Goal: Share content: Share content

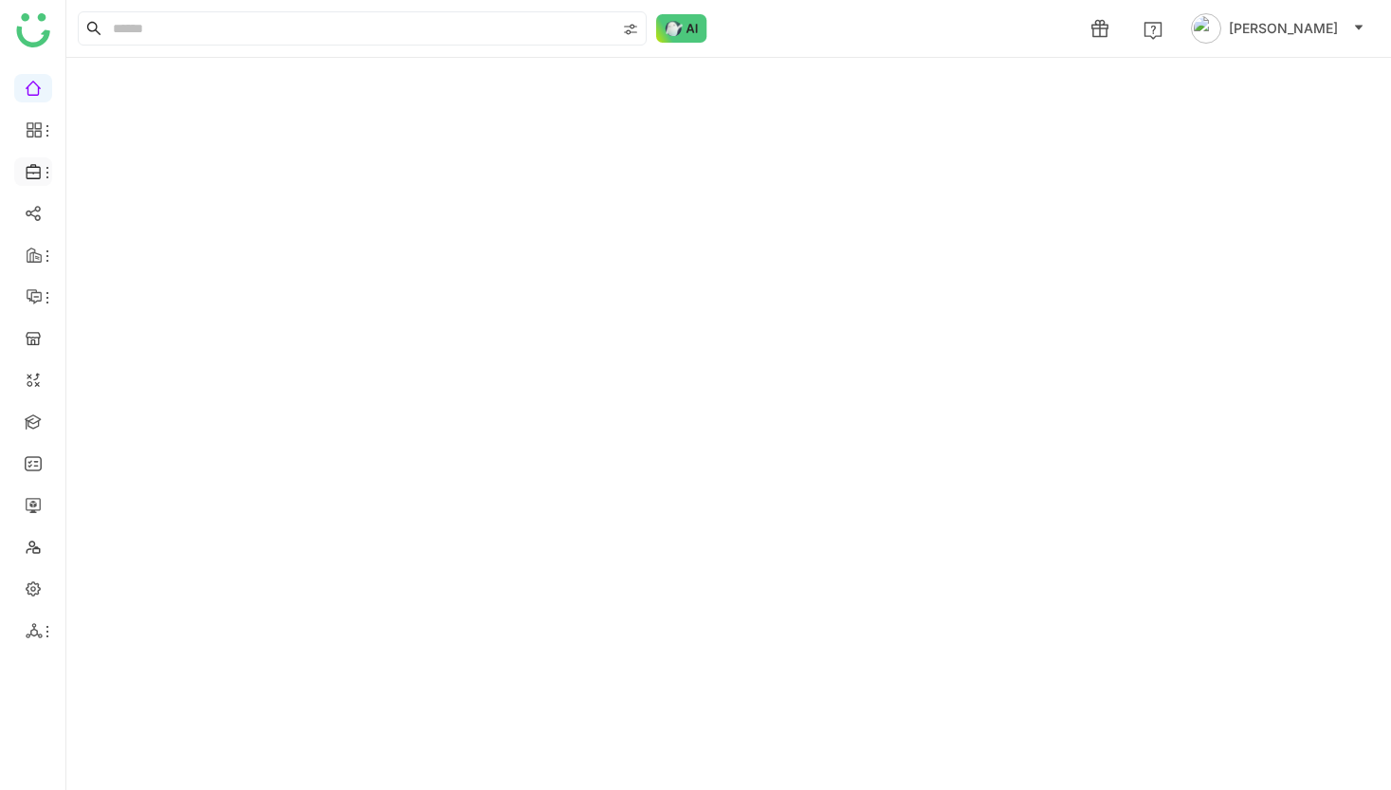
click at [42, 182] on li at bounding box center [33, 171] width 38 height 28
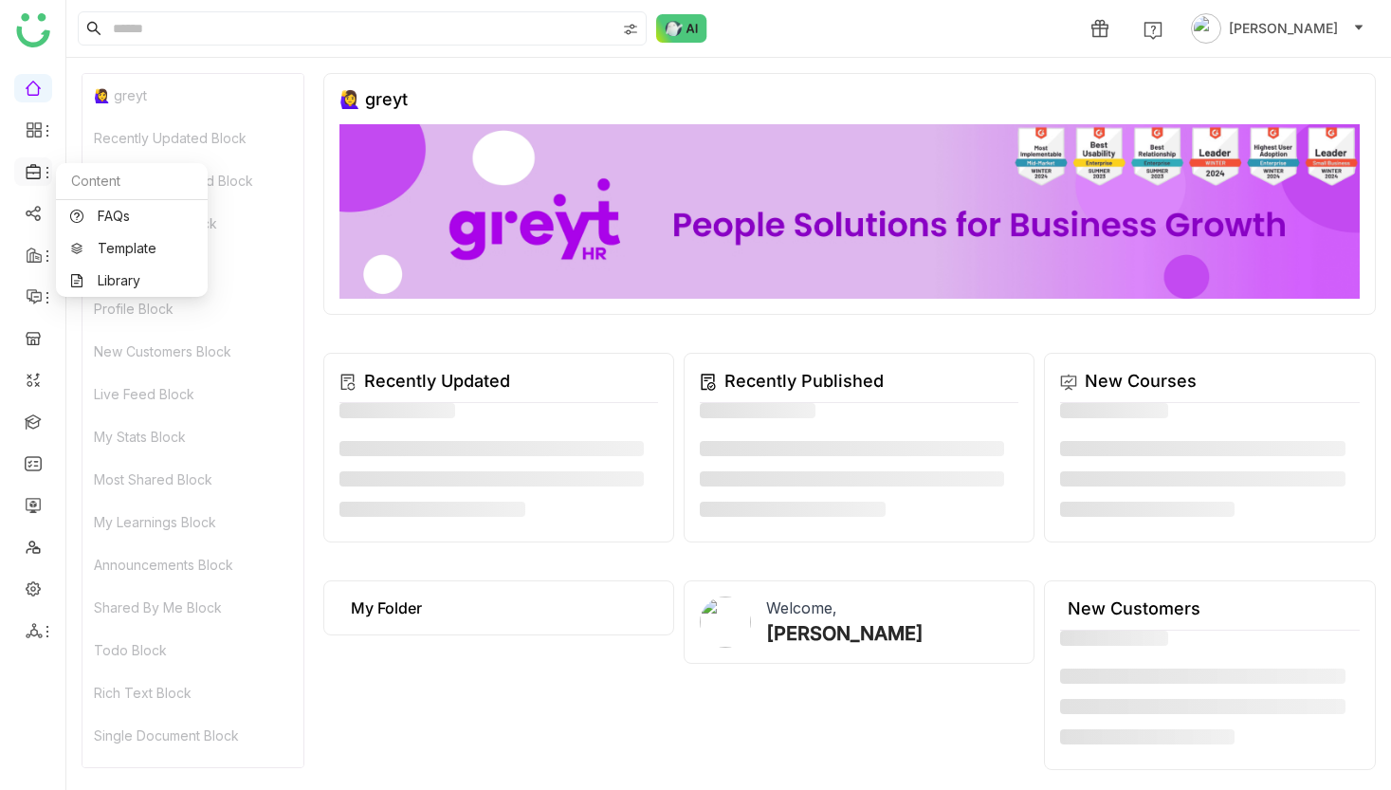
click at [43, 175] on icon at bounding box center [47, 172] width 15 height 15
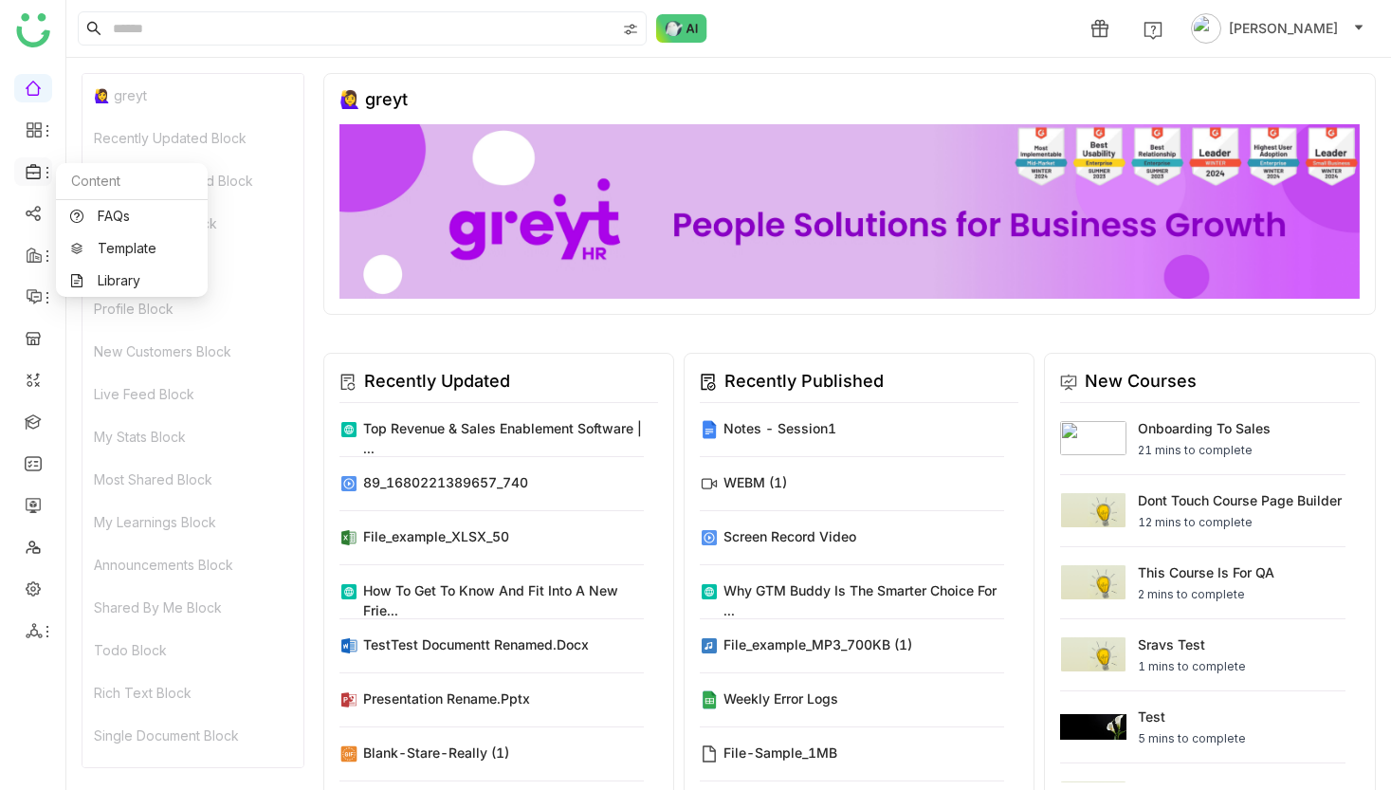
click at [43, 176] on icon at bounding box center [47, 172] width 15 height 15
click at [27, 178] on icon at bounding box center [33, 171] width 14 height 15
click at [90, 274] on link "Library" at bounding box center [131, 280] width 123 height 13
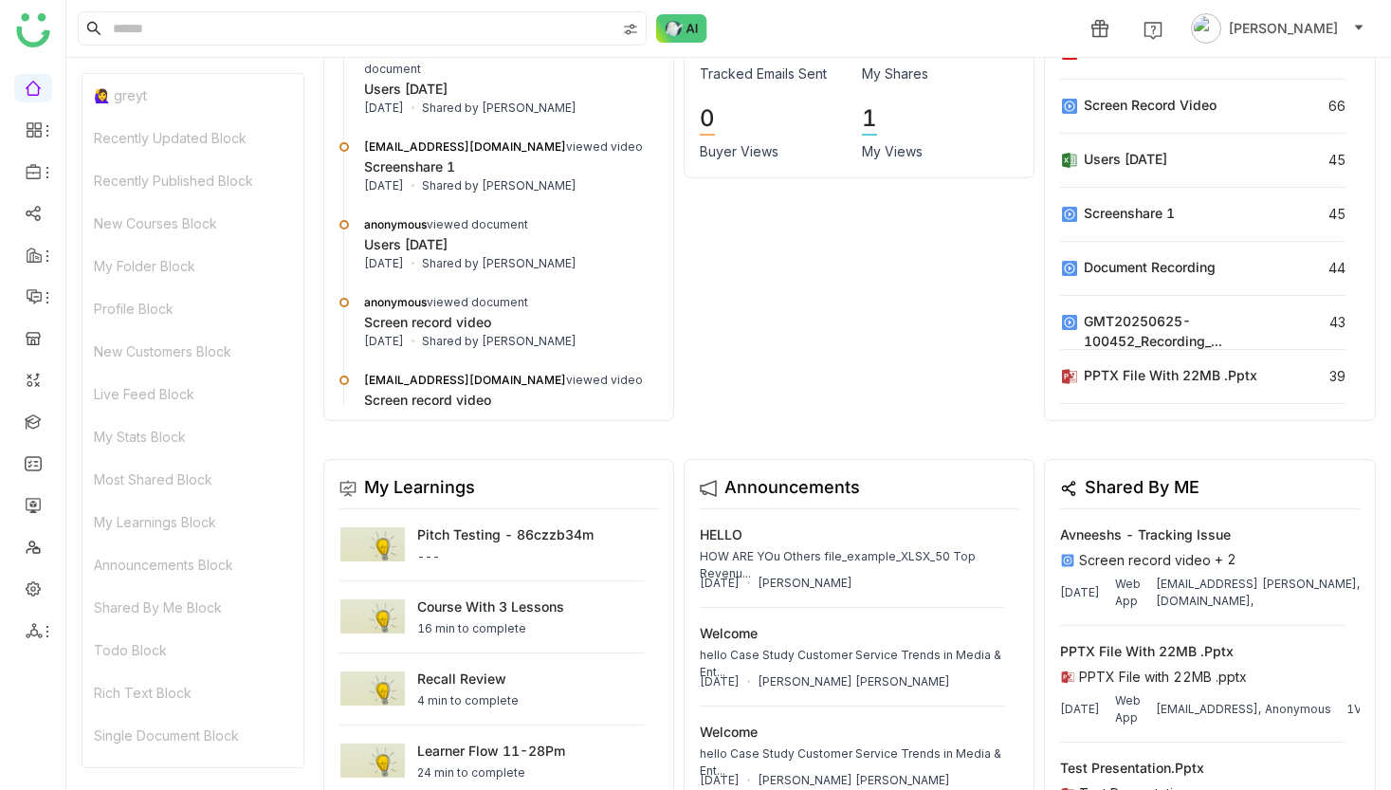
scroll to position [1141, 0]
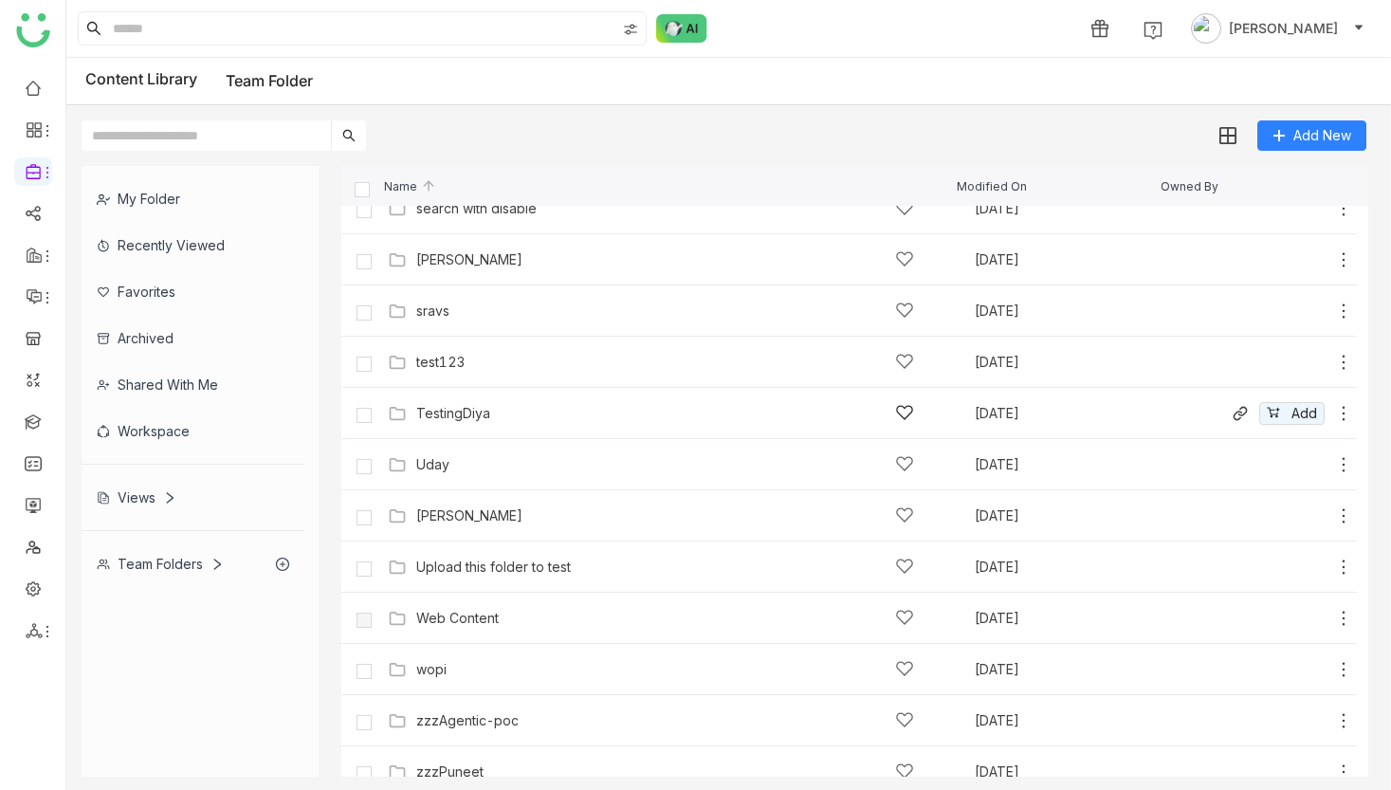
scroll to position [1170, 0]
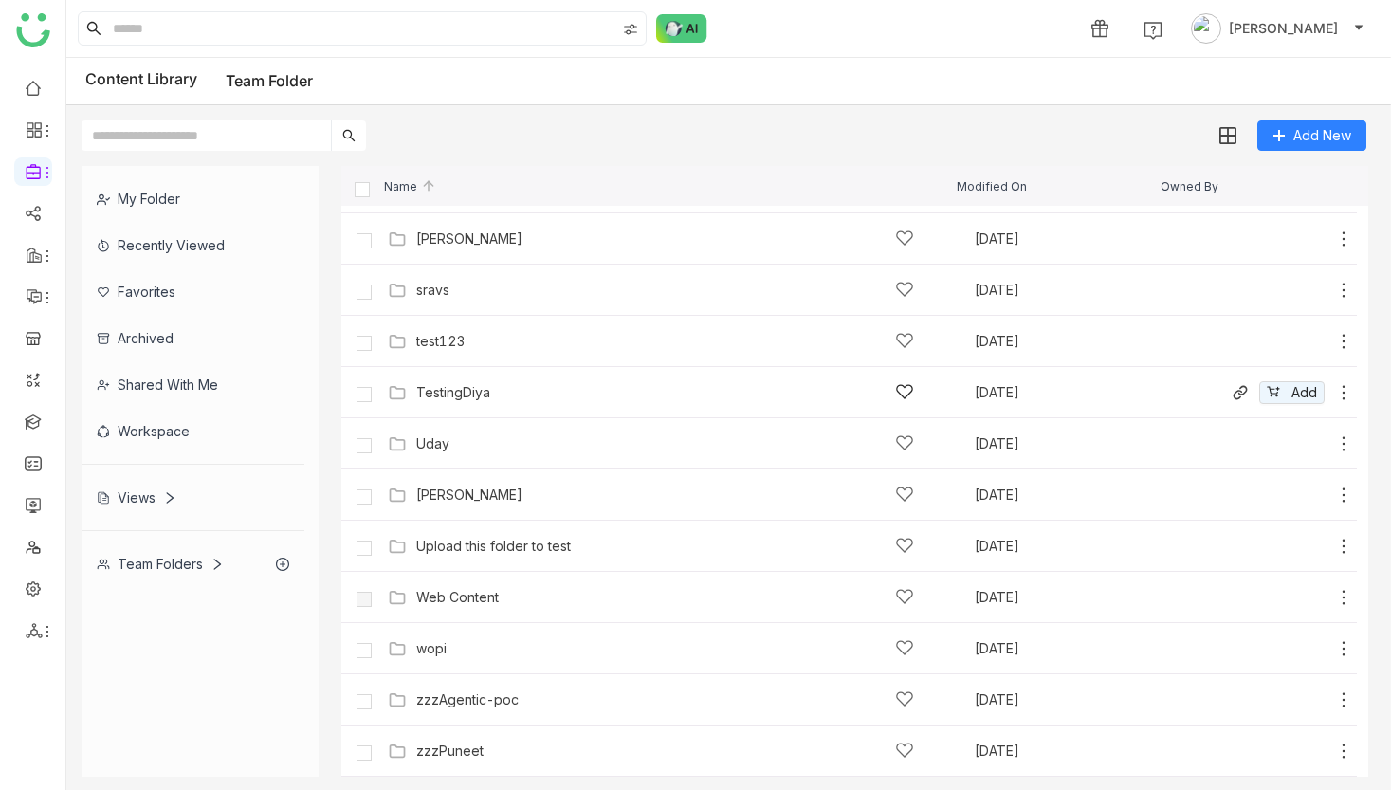
click at [503, 387] on div "TestingDiya" at bounding box center [665, 392] width 498 height 20
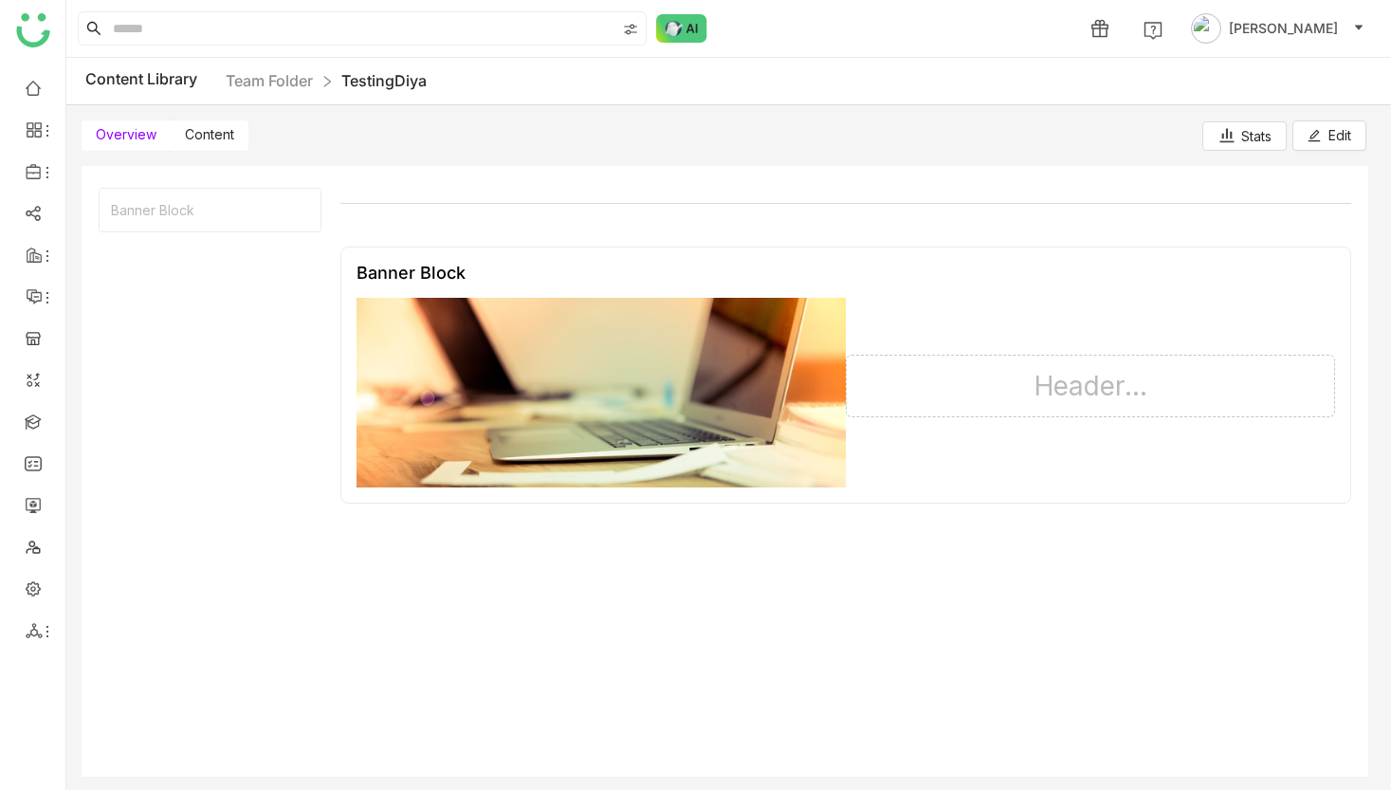
click at [212, 138] on span "Content" at bounding box center [209, 134] width 49 height 16
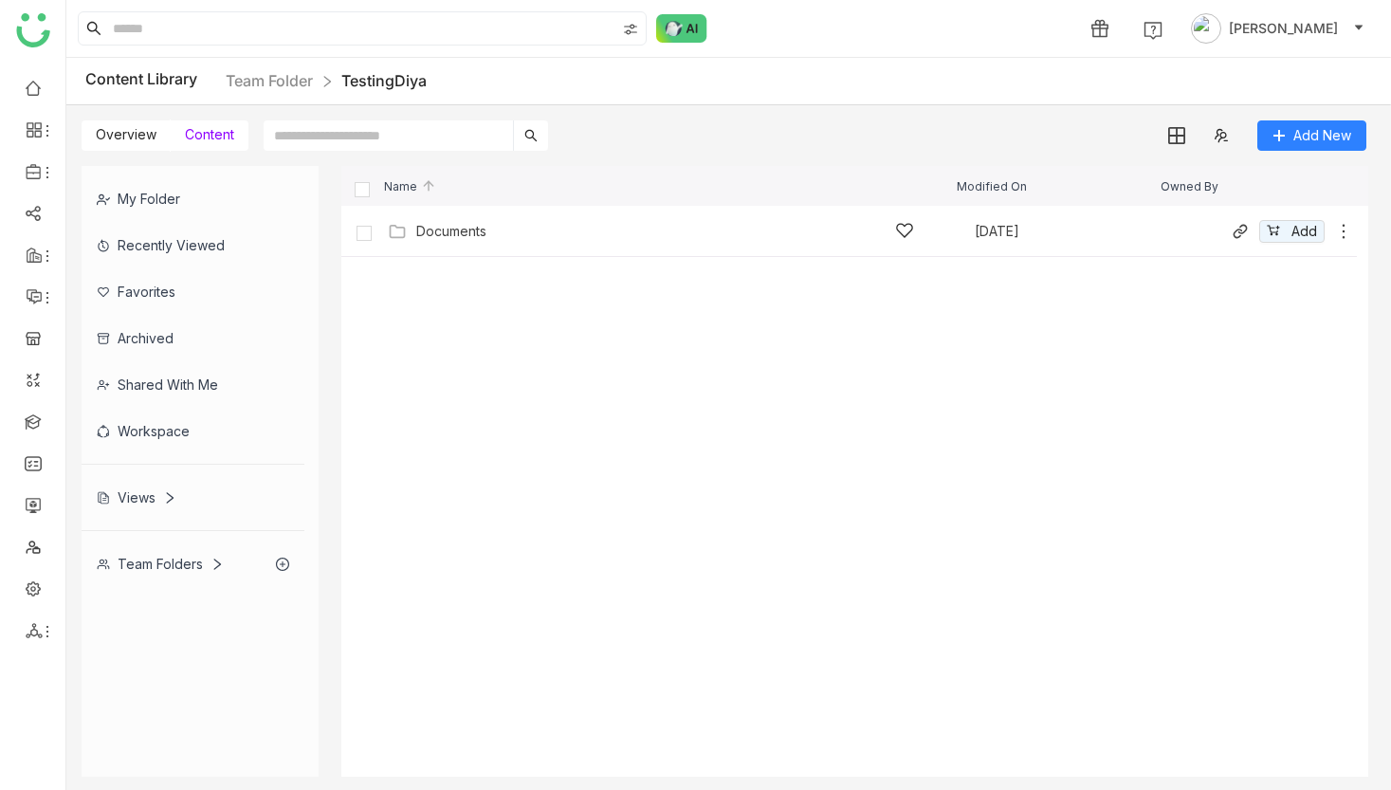
click at [439, 239] on div "Documents" at bounding box center [665, 231] width 498 height 20
click at [439, 239] on div "Test the Folder - Updated #2" at bounding box center [665, 231] width 498 height 20
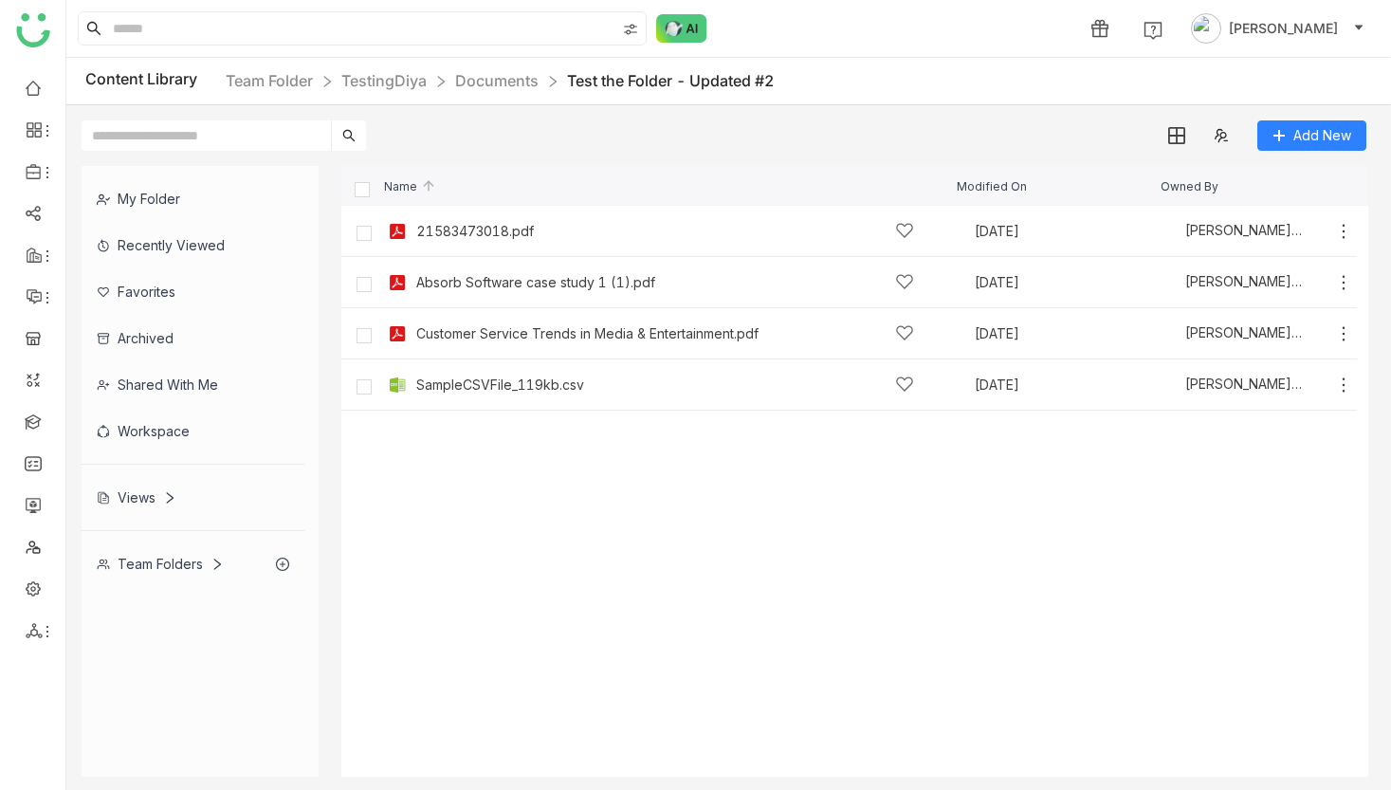
click at [285, 90] on nz-breadcrumb "Team Folder TestingDiya Documents Test the Folder - Updated #2" at bounding box center [500, 81] width 548 height 24
click at [286, 69] on nz-breadcrumb "Team Folder TestingDiya Documents Test the Folder - Updated #2" at bounding box center [500, 81] width 548 height 24
click at [286, 76] on link "Team Folder" at bounding box center [269, 80] width 87 height 19
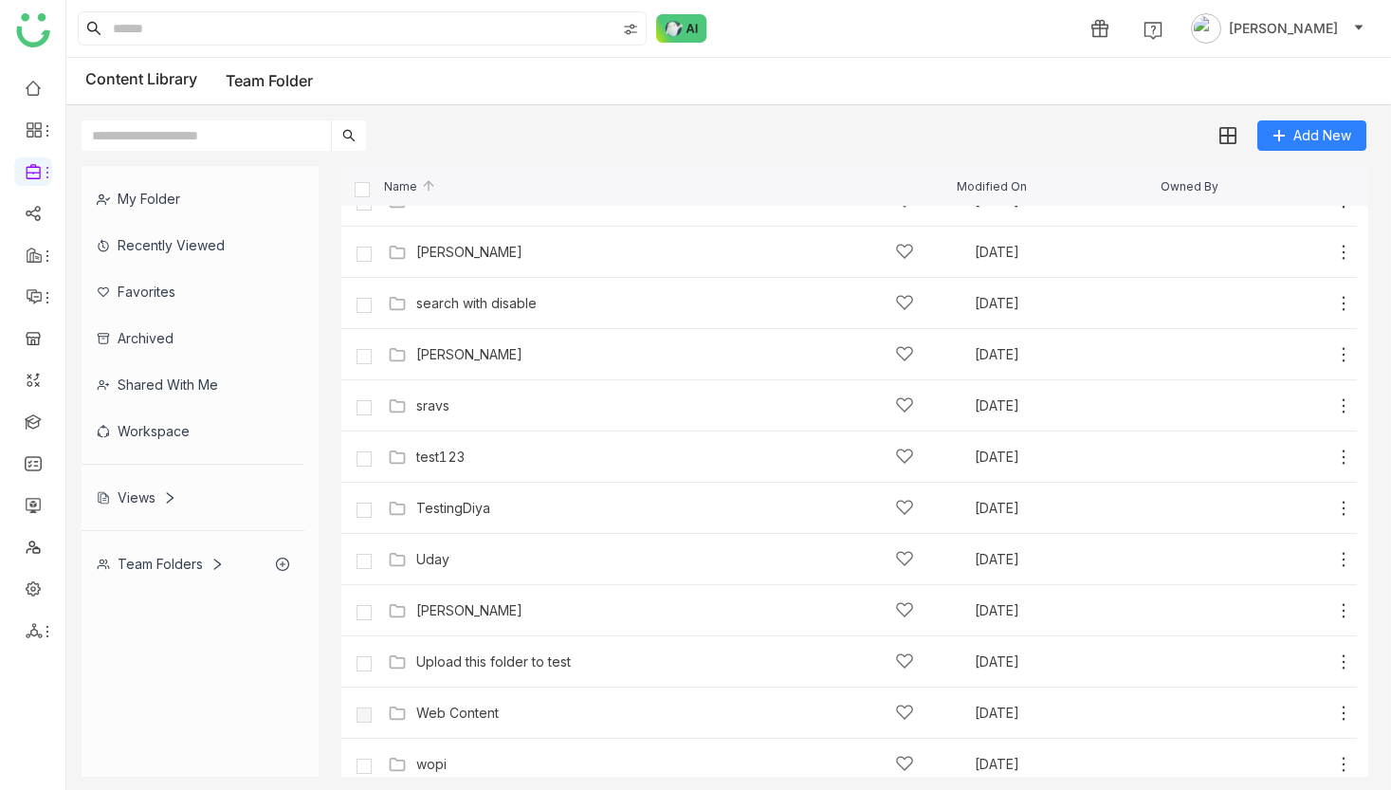
scroll to position [1170, 0]
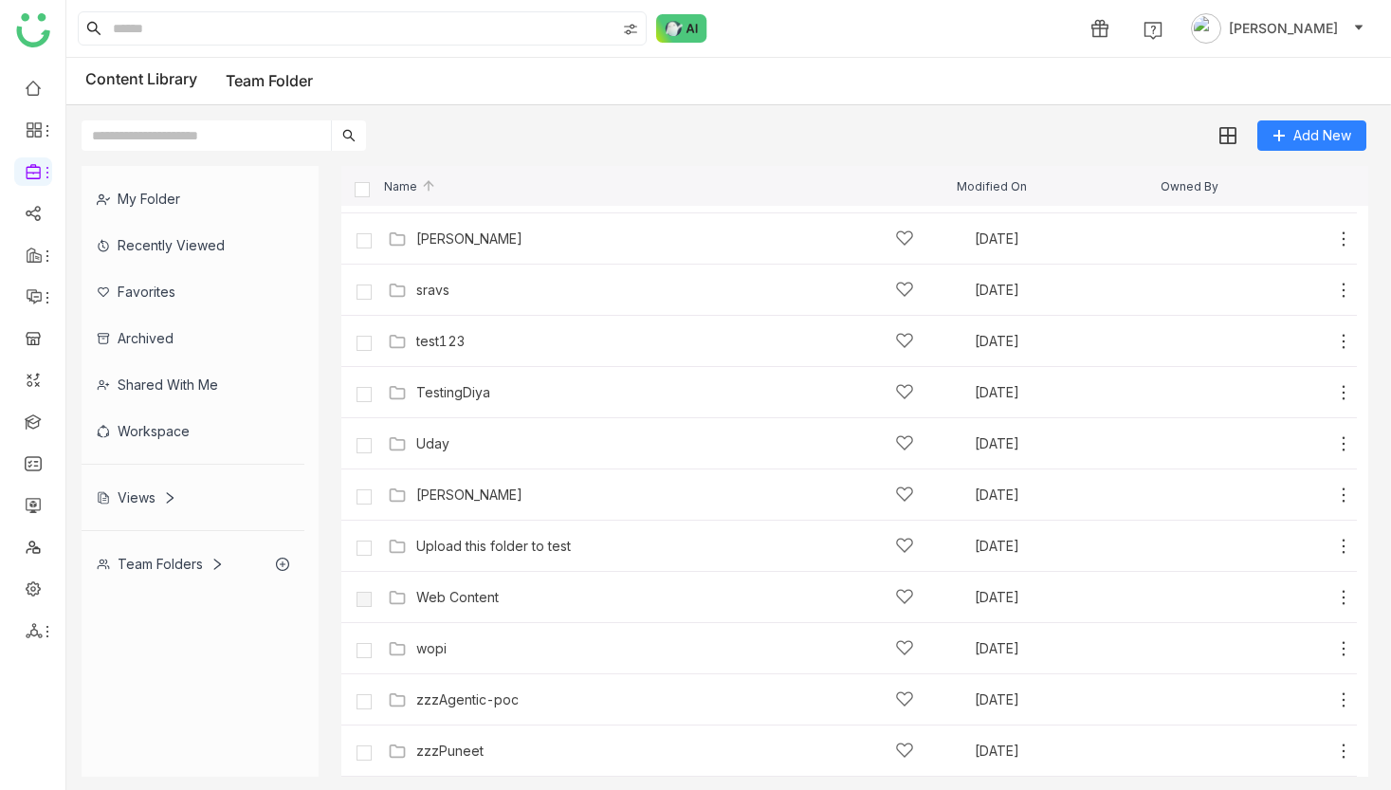
click at [541, 541] on div "Upload this folder to test" at bounding box center [493, 546] width 155 height 15
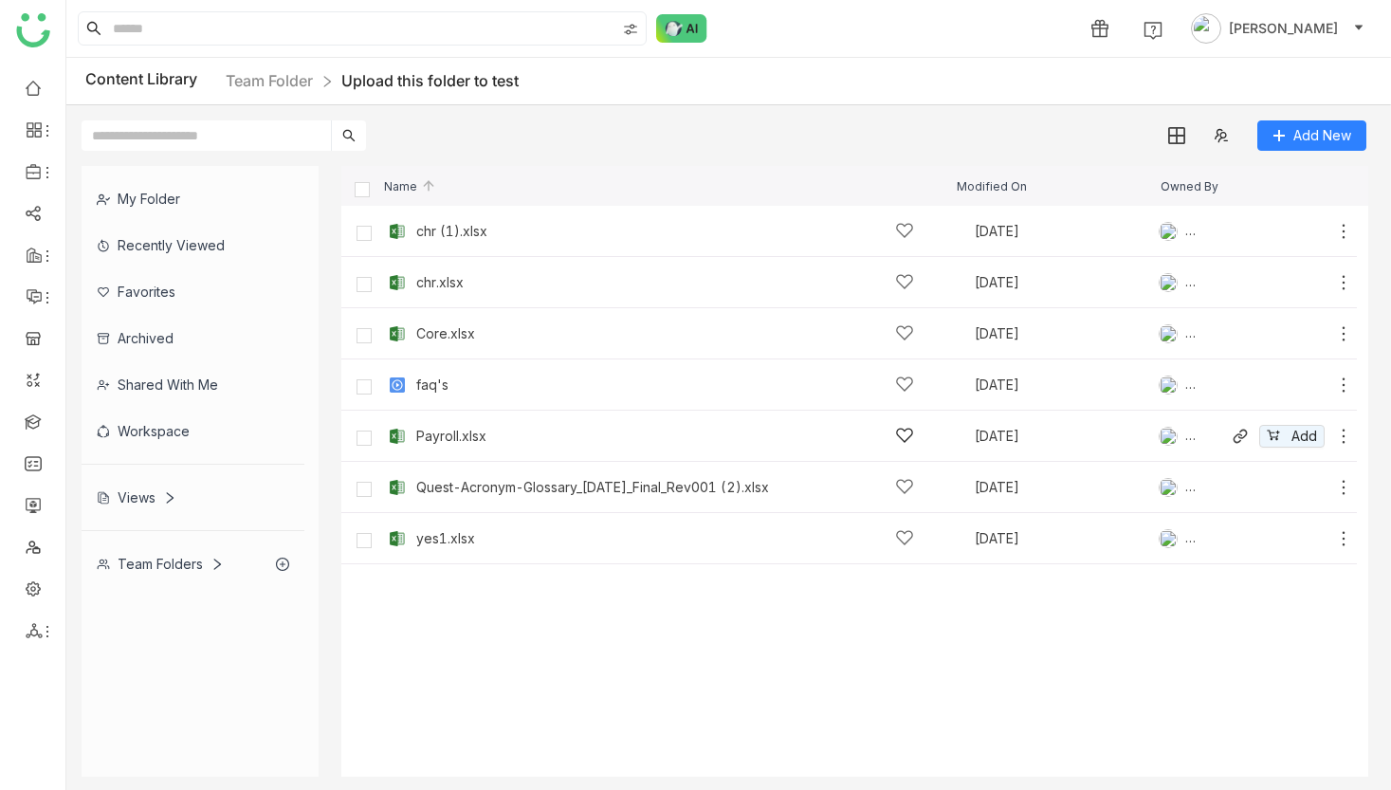
click at [443, 421] on div "Payroll.xlsx [DATE] [PERSON_NAME] Add" at bounding box center [868, 435] width 970 height 29
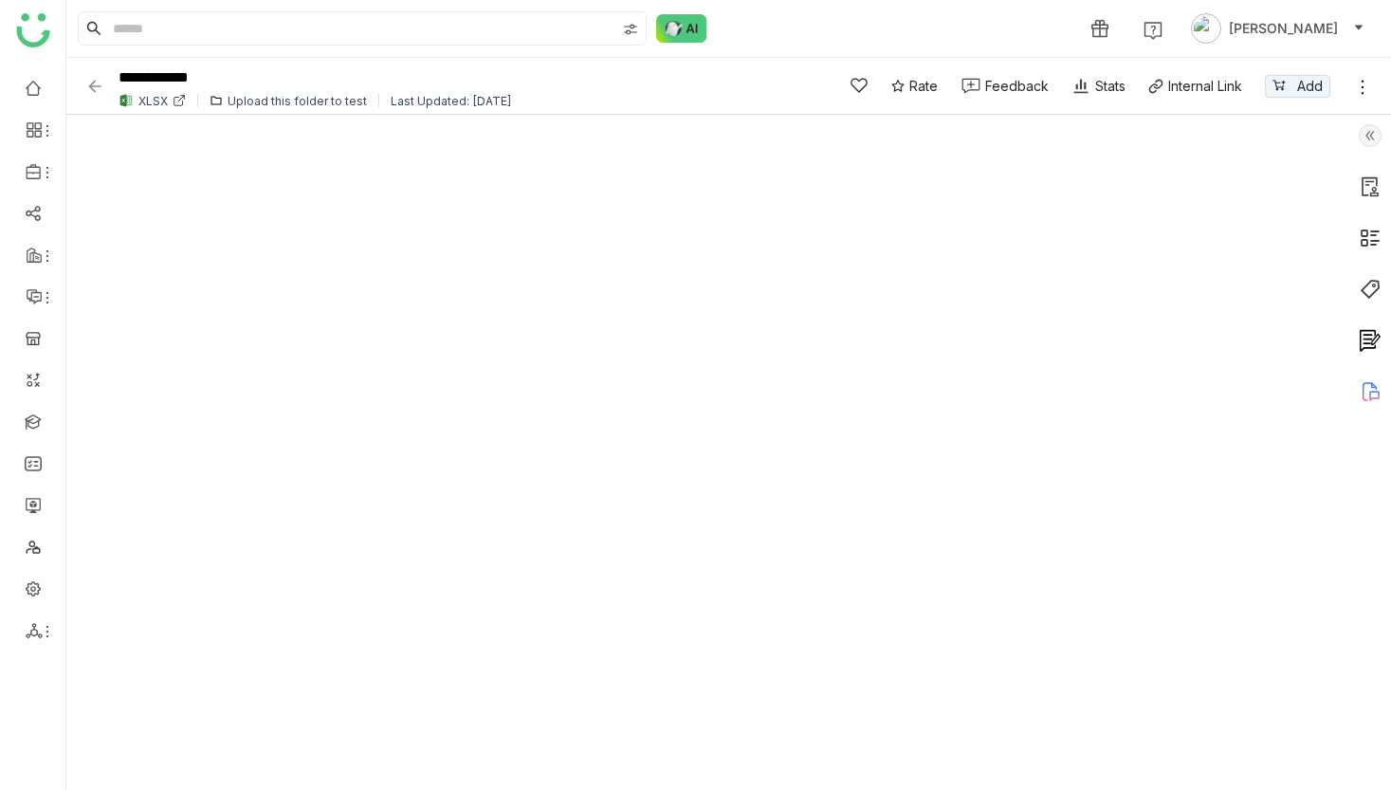
click at [94, 82] on img at bounding box center [94, 86] width 19 height 19
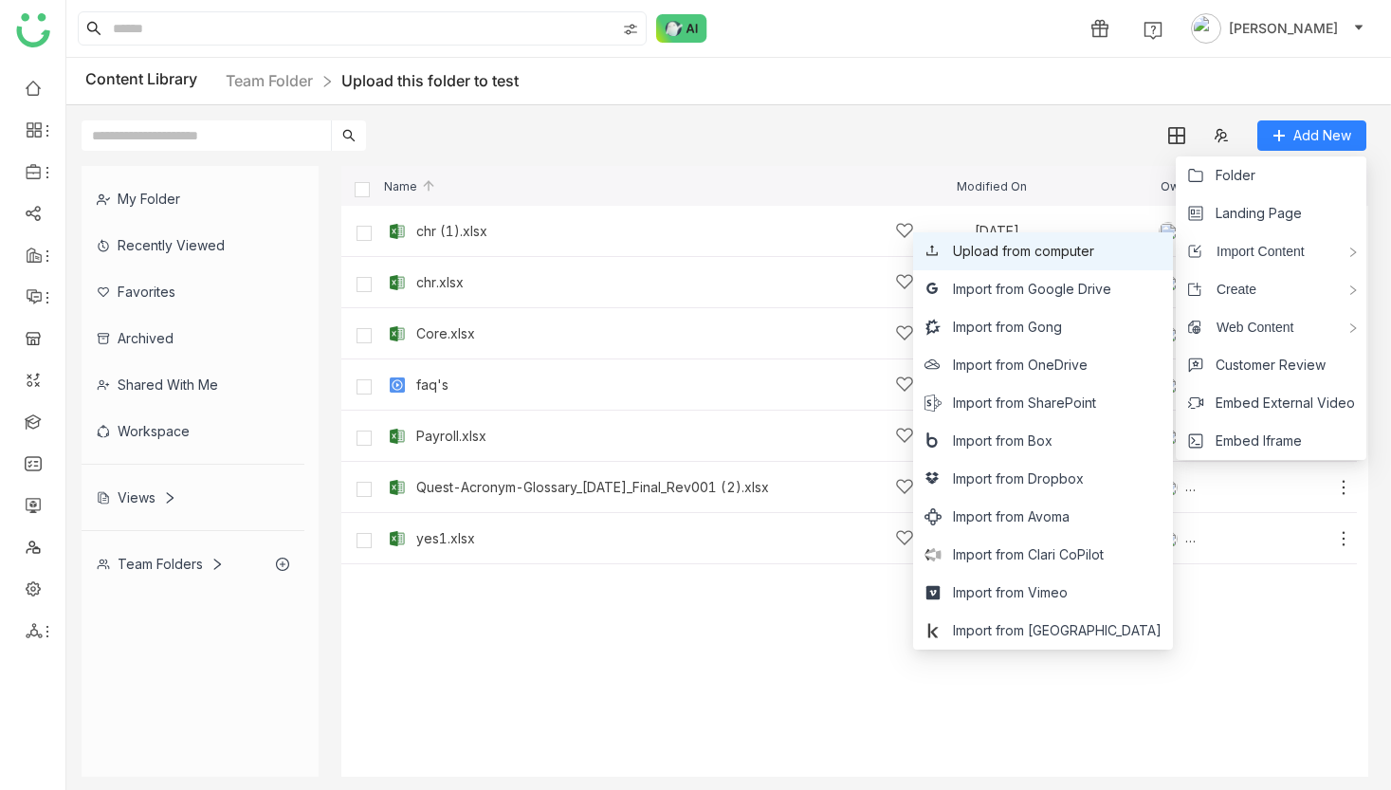
click at [1116, 266] on li "Upload from computer" at bounding box center [1043, 251] width 260 height 38
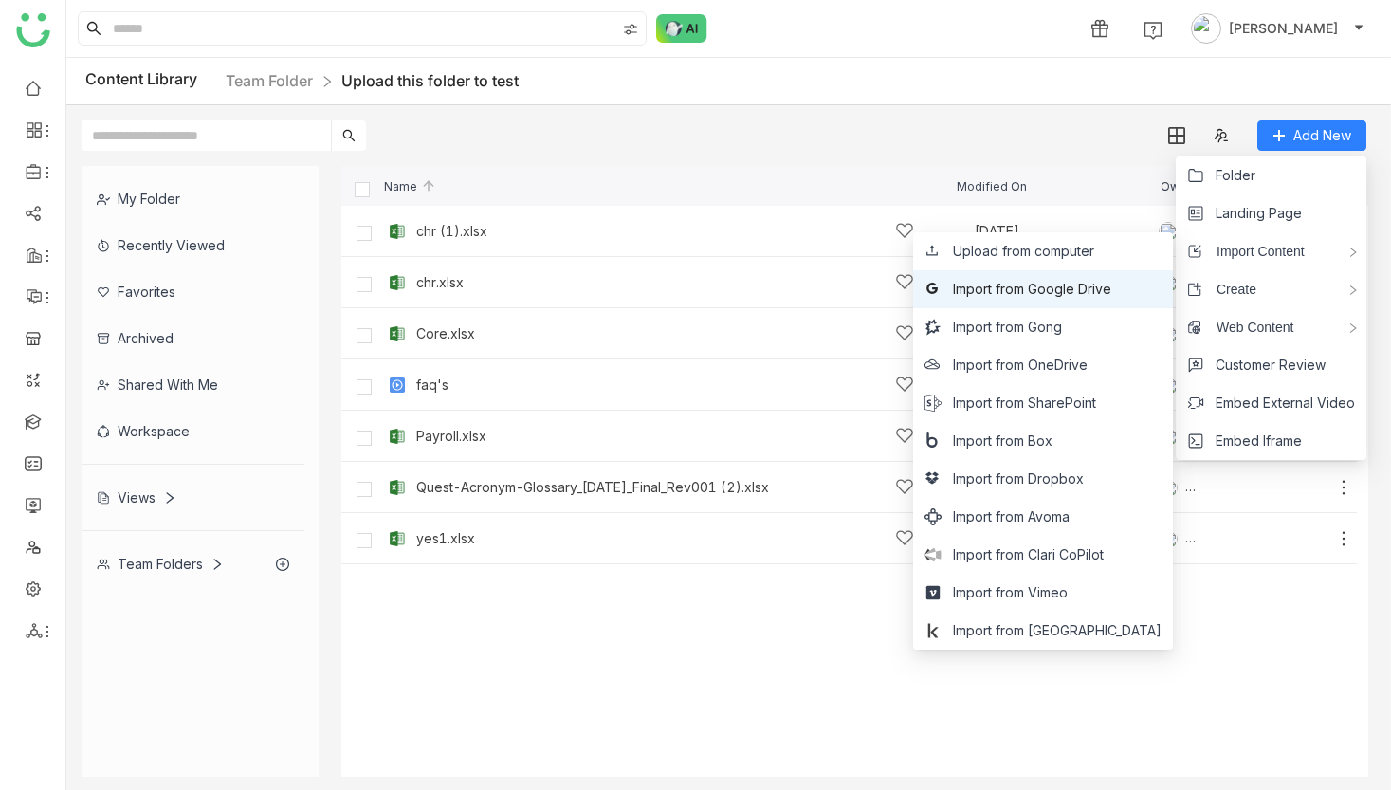
click at [1111, 288] on span "Import from Google Drive" at bounding box center [1032, 289] width 158 height 21
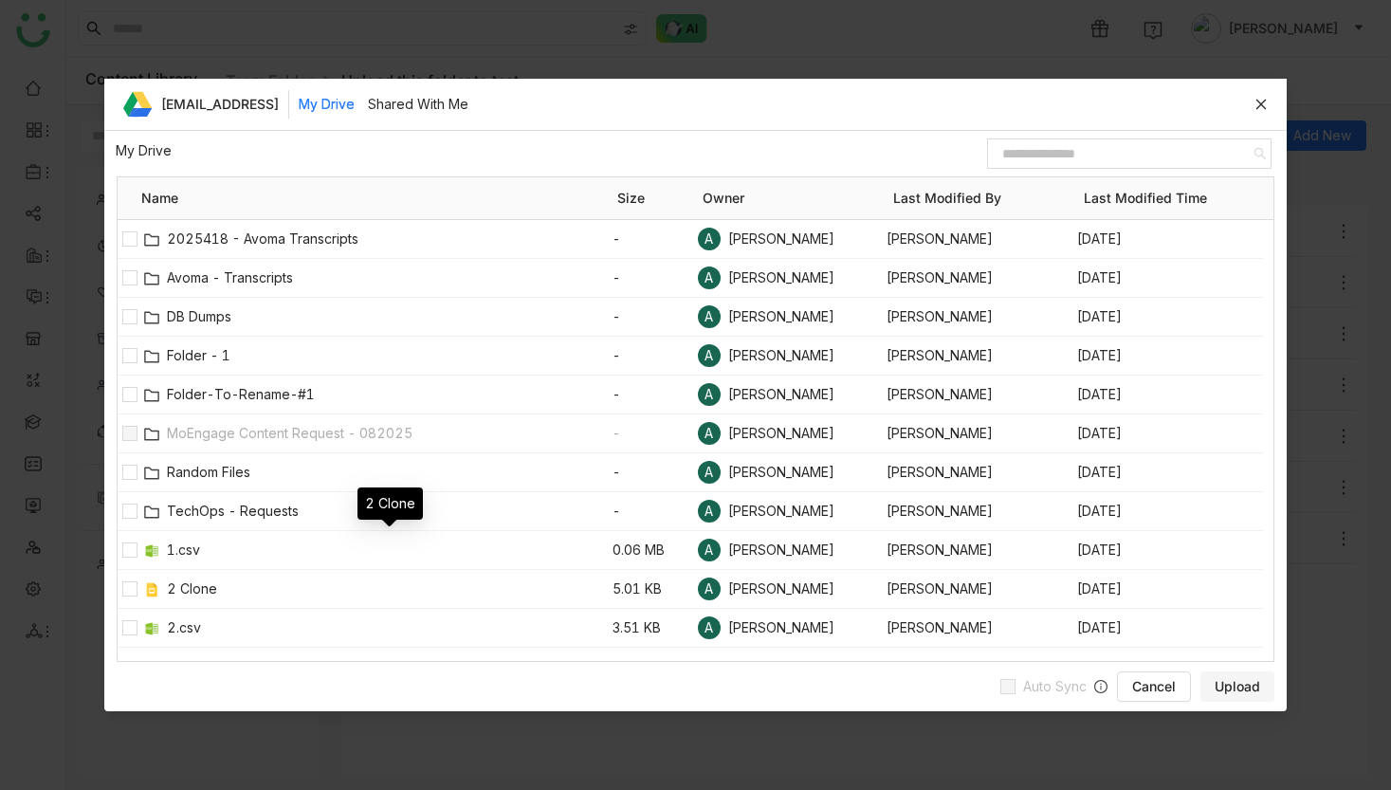
scroll to position [68, 0]
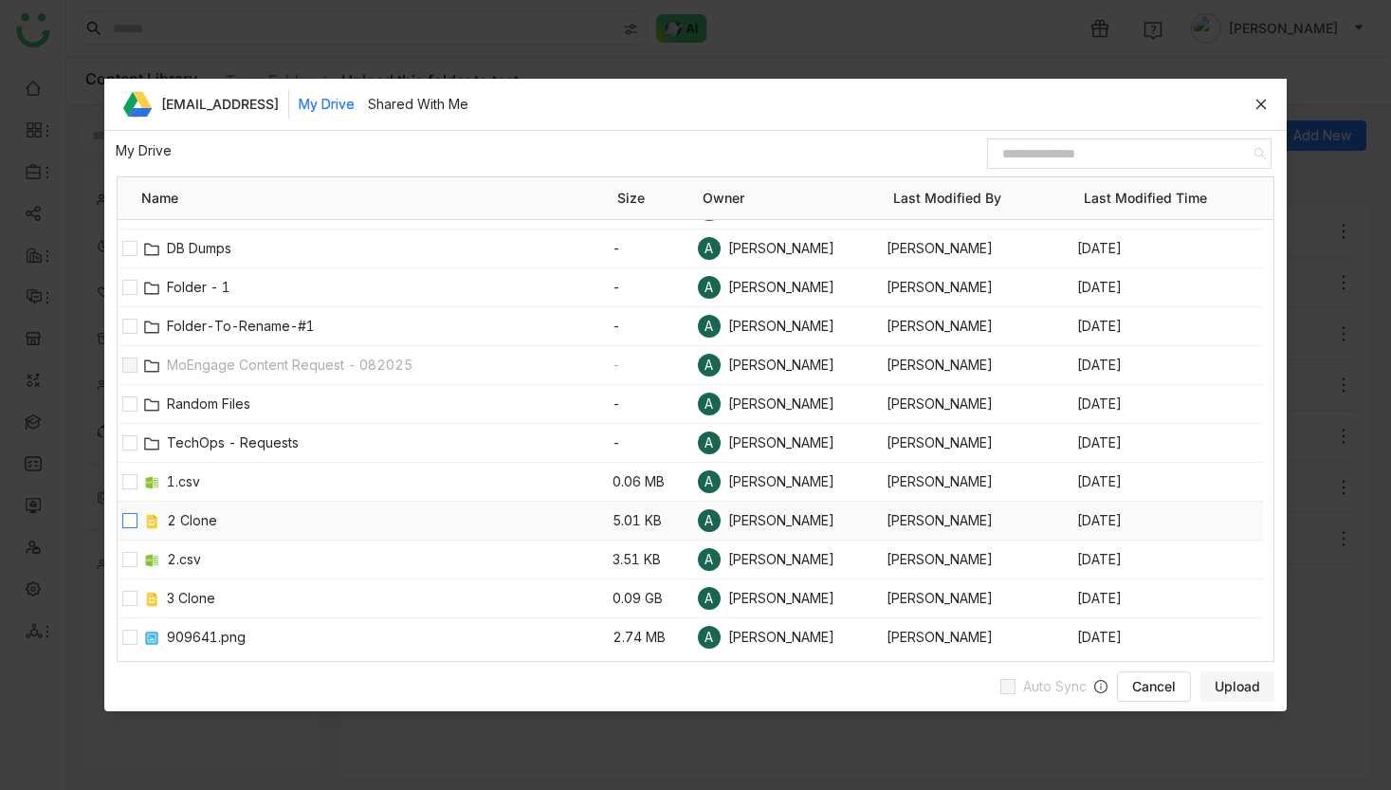
click at [127, 528] on label at bounding box center [128, 520] width 15 height 21
click at [1237, 680] on span "Upload" at bounding box center [1238, 686] width 46 height 19
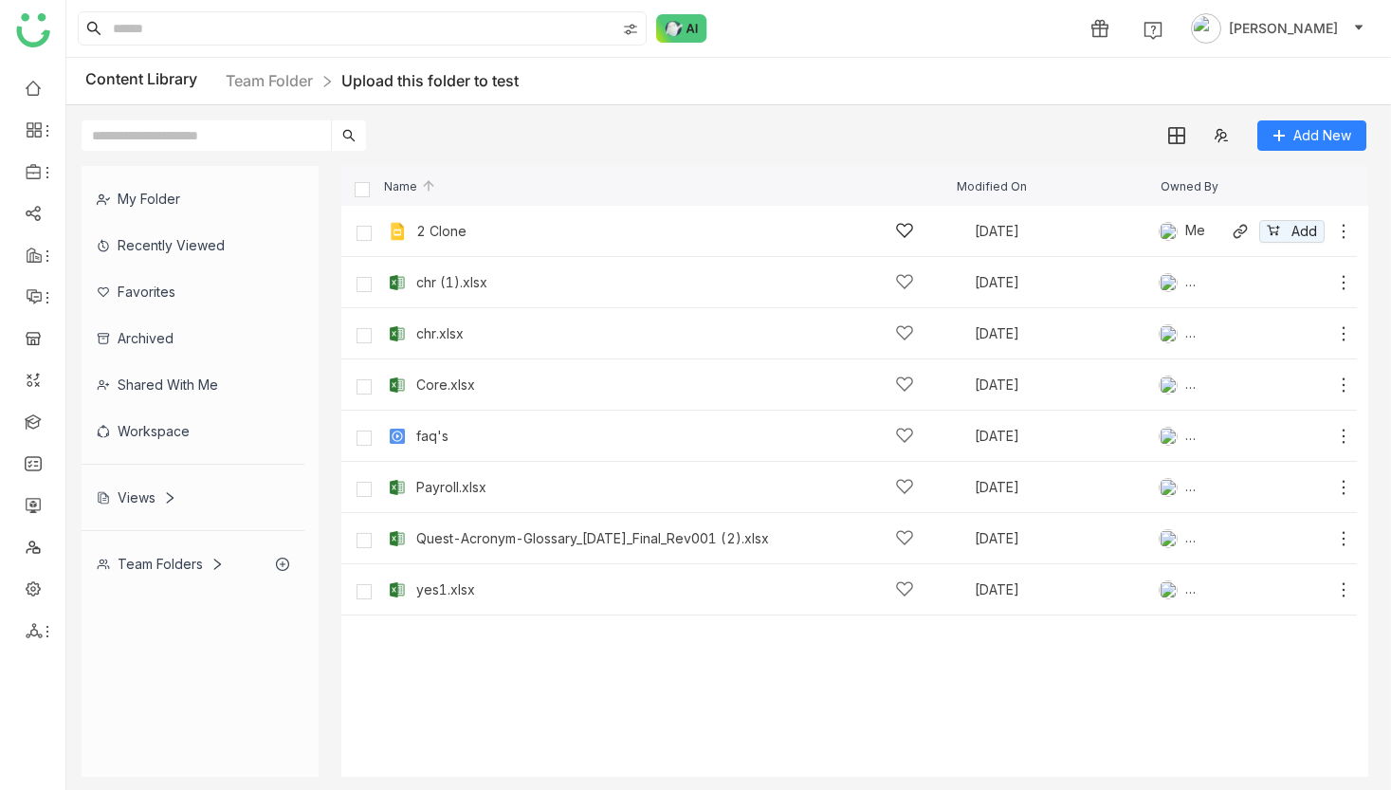
click at [435, 234] on div "2 Clone" at bounding box center [441, 231] width 50 height 15
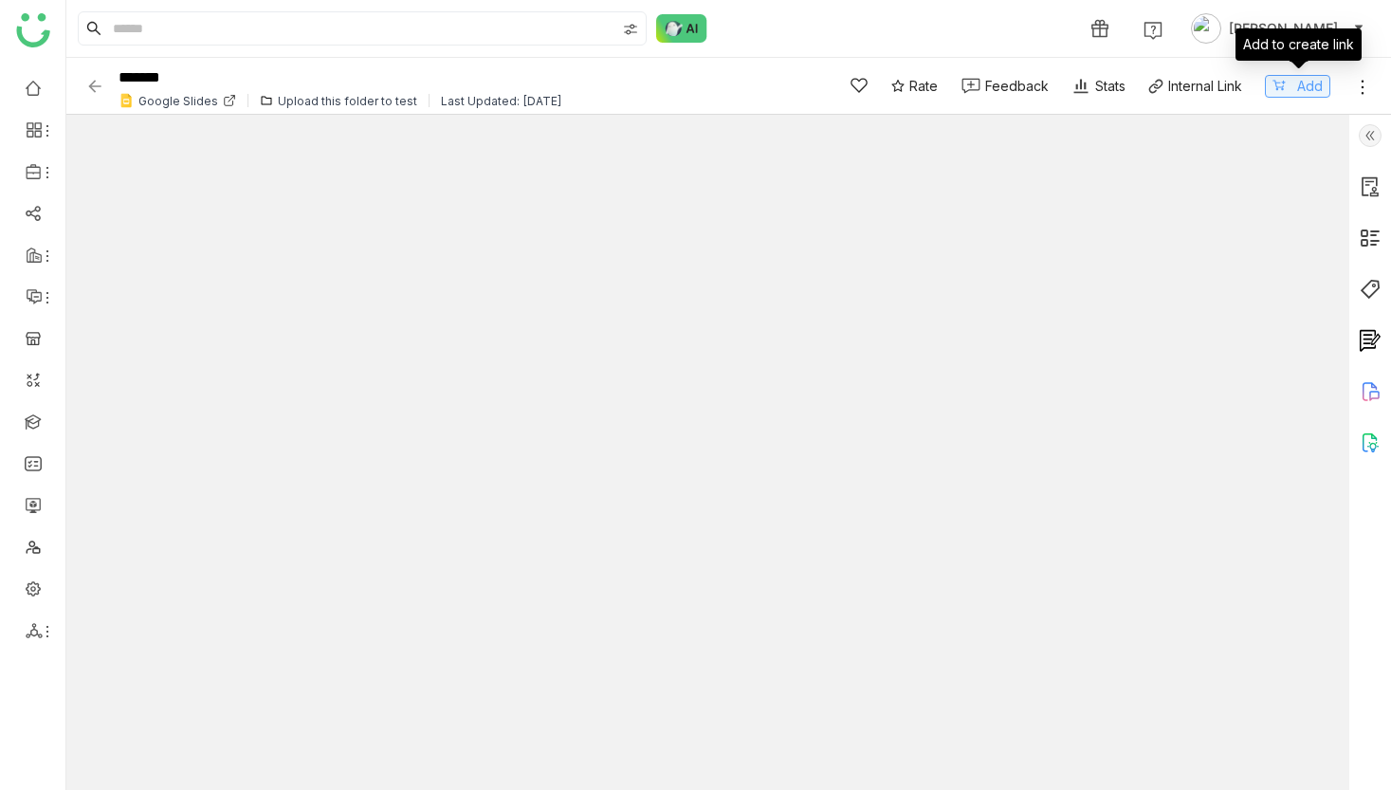
click at [1304, 89] on span "Add" at bounding box center [1310, 86] width 26 height 21
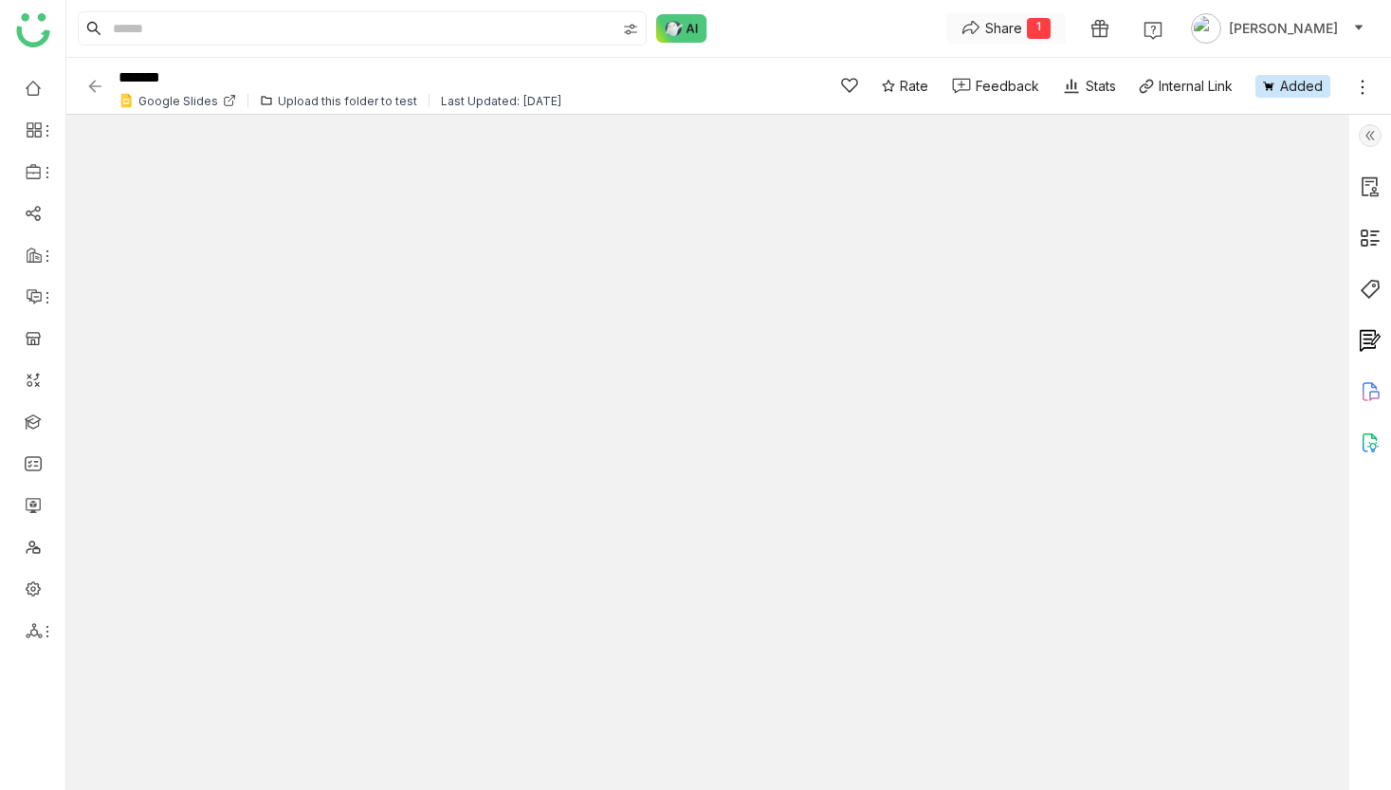
click at [977, 16] on button "Share 1" at bounding box center [1005, 28] width 119 height 30
click at [964, 73] on span "Create Link" at bounding box center [981, 67] width 71 height 20
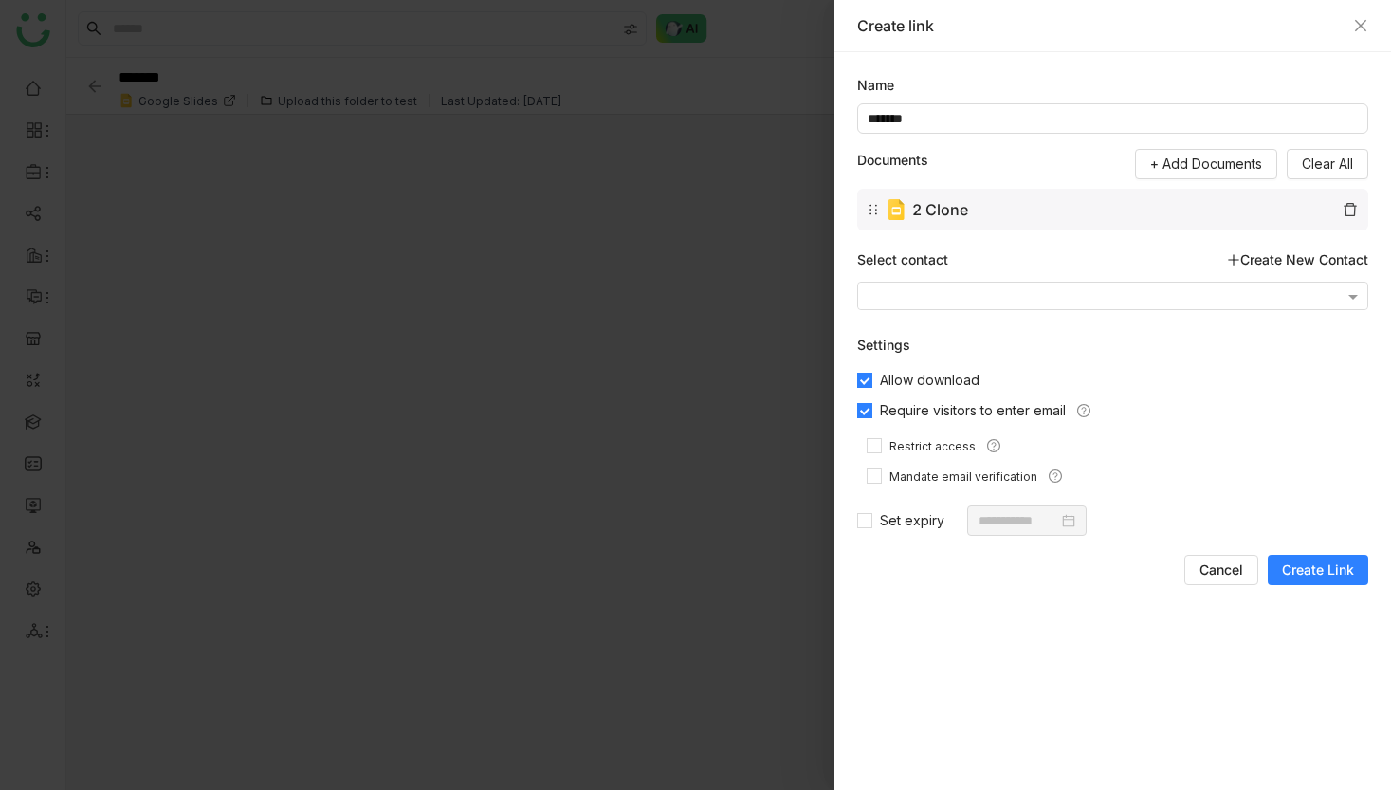
click at [1351, 568] on span "Create Link" at bounding box center [1318, 569] width 72 height 19
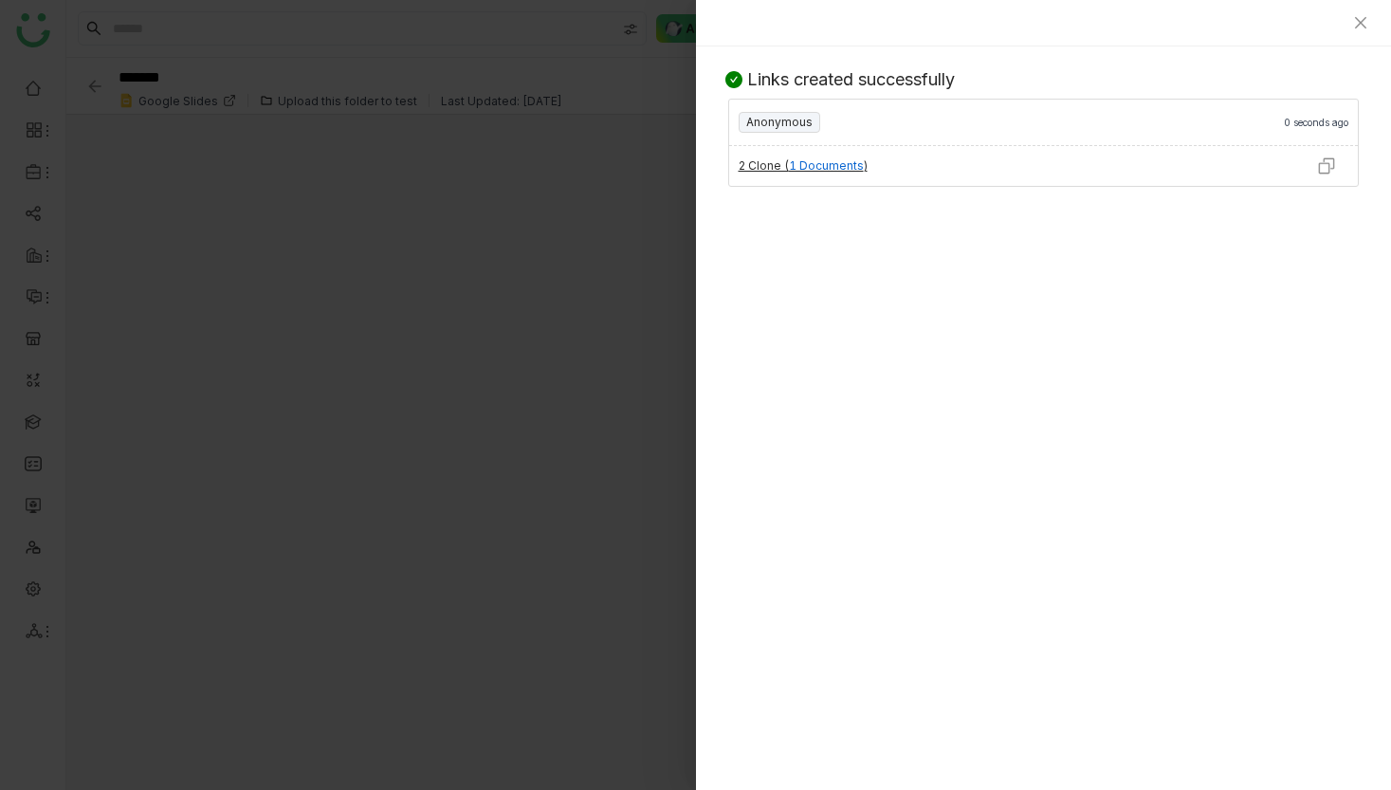
click at [1322, 166] on img at bounding box center [1326, 165] width 19 height 19
